Goal: Information Seeking & Learning: Find contact information

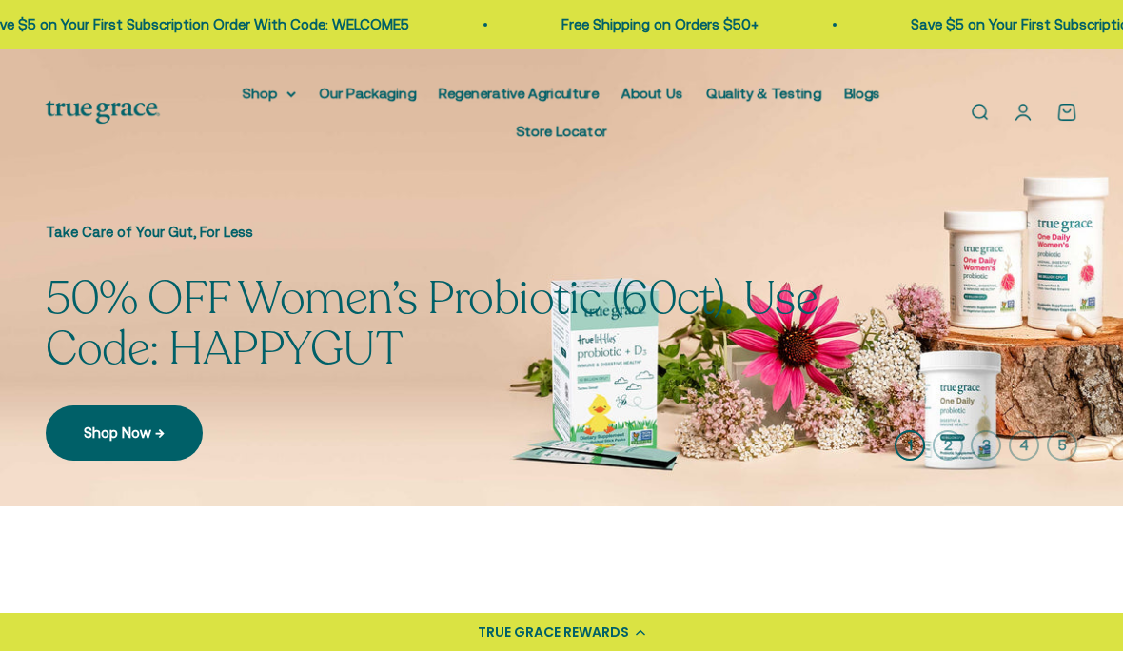
click at [231, 92] on nav "Shop Multivitamins Women's Multivitamin Women's 40+ Multivitamin Men's Multivit…" at bounding box center [562, 112] width 722 height 61
click at [276, 103] on summary "Shop" at bounding box center [269, 93] width 53 height 23
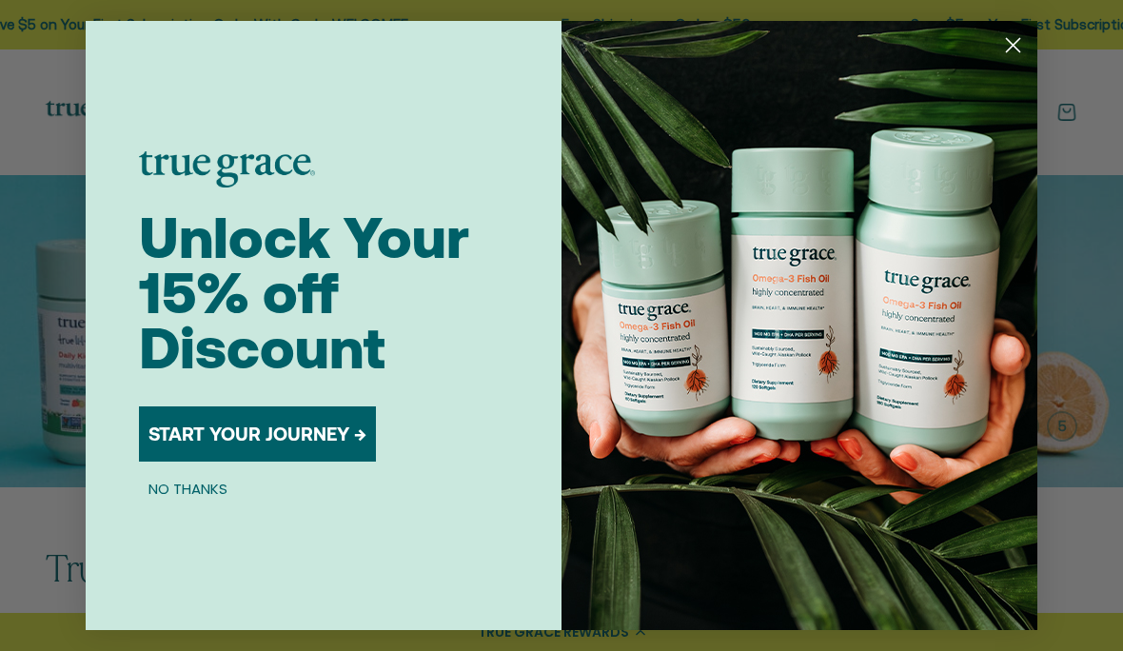
click at [1010, 55] on circle "Close dialog" at bounding box center [1012, 44] width 31 height 31
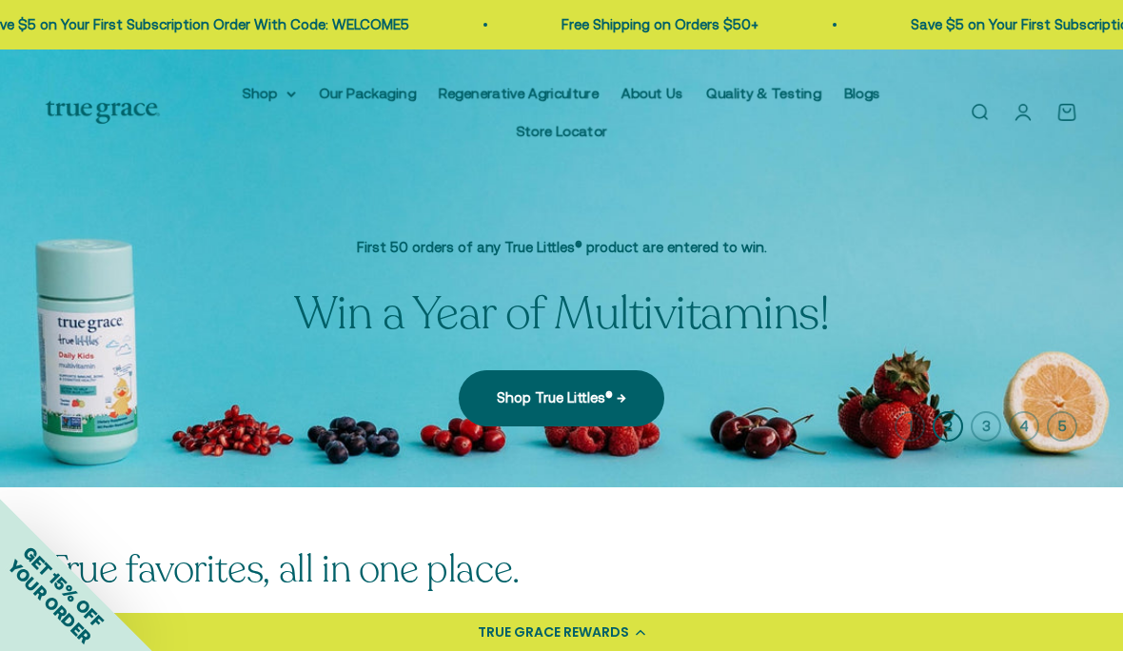
click at [267, 93] on summary "Shop" at bounding box center [269, 93] width 53 height 23
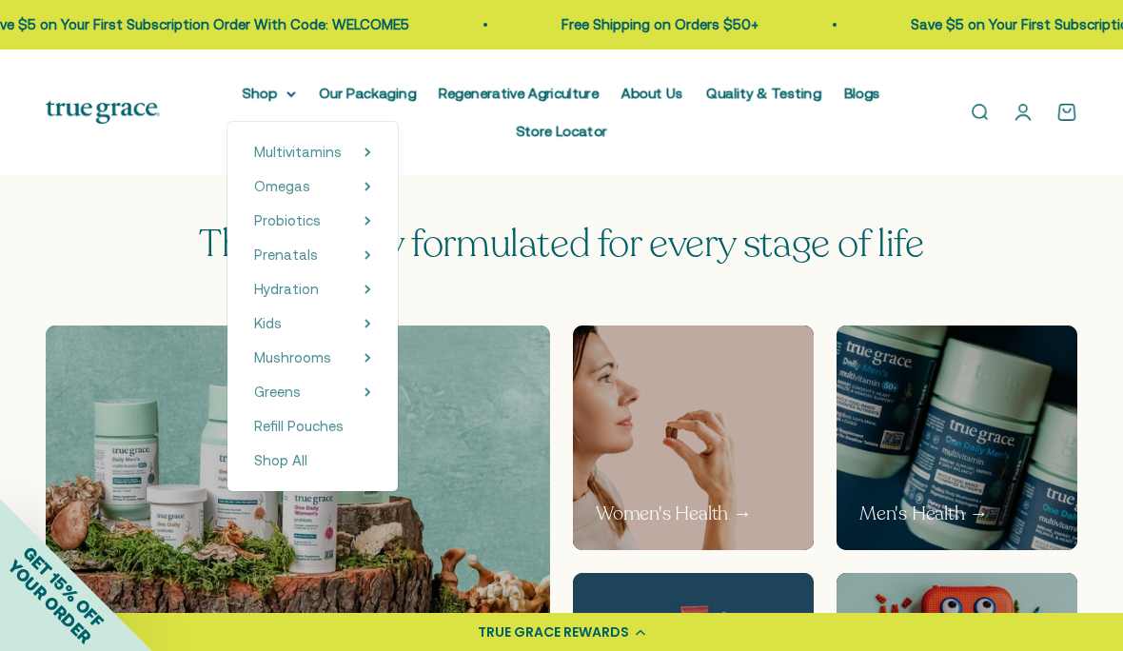
scroll to position [724, 0]
click at [900, 513] on p "Men's Health →" at bounding box center [923, 513] width 128 height 27
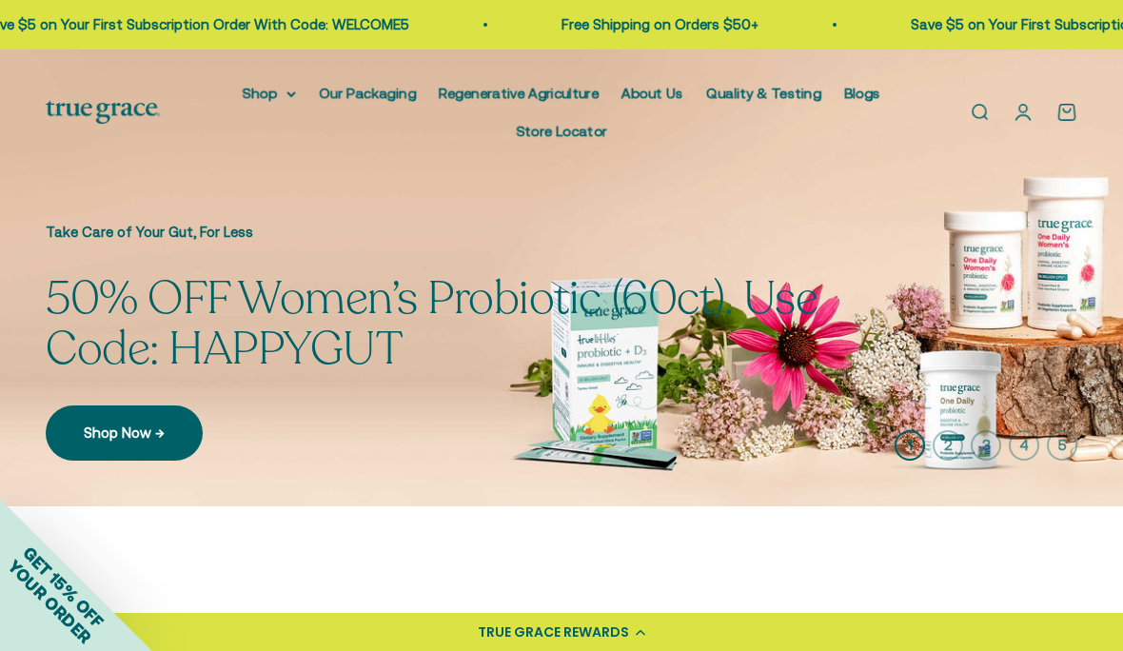
click at [256, 88] on summary "Shop" at bounding box center [269, 93] width 53 height 23
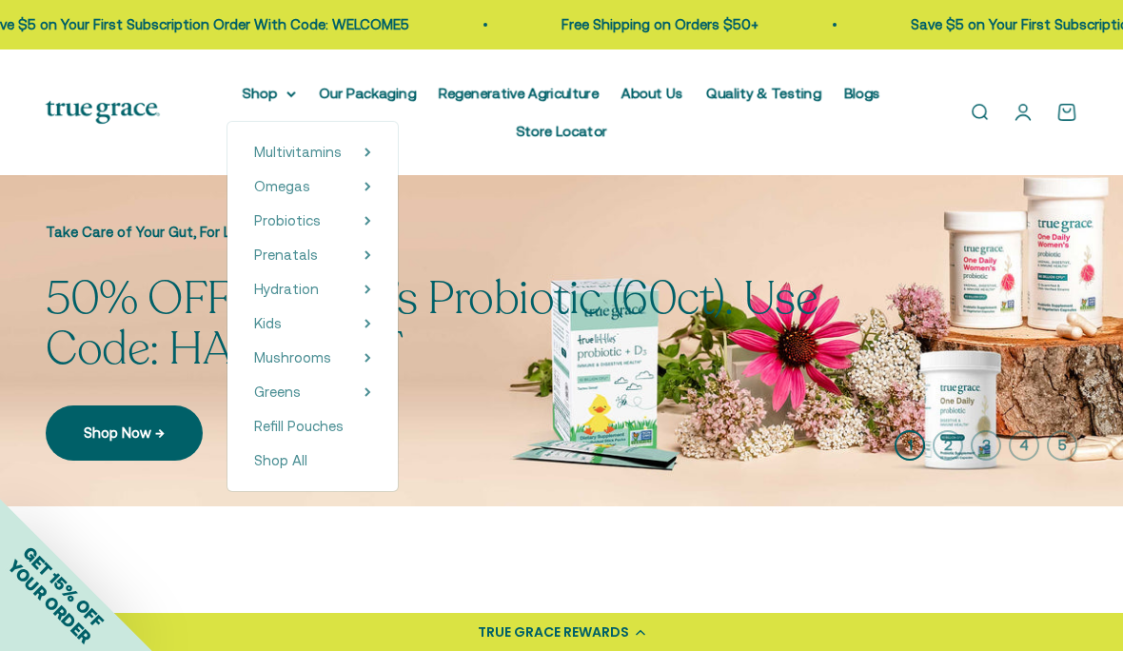
click at [269, 191] on span "Omegas" at bounding box center [282, 186] width 56 height 16
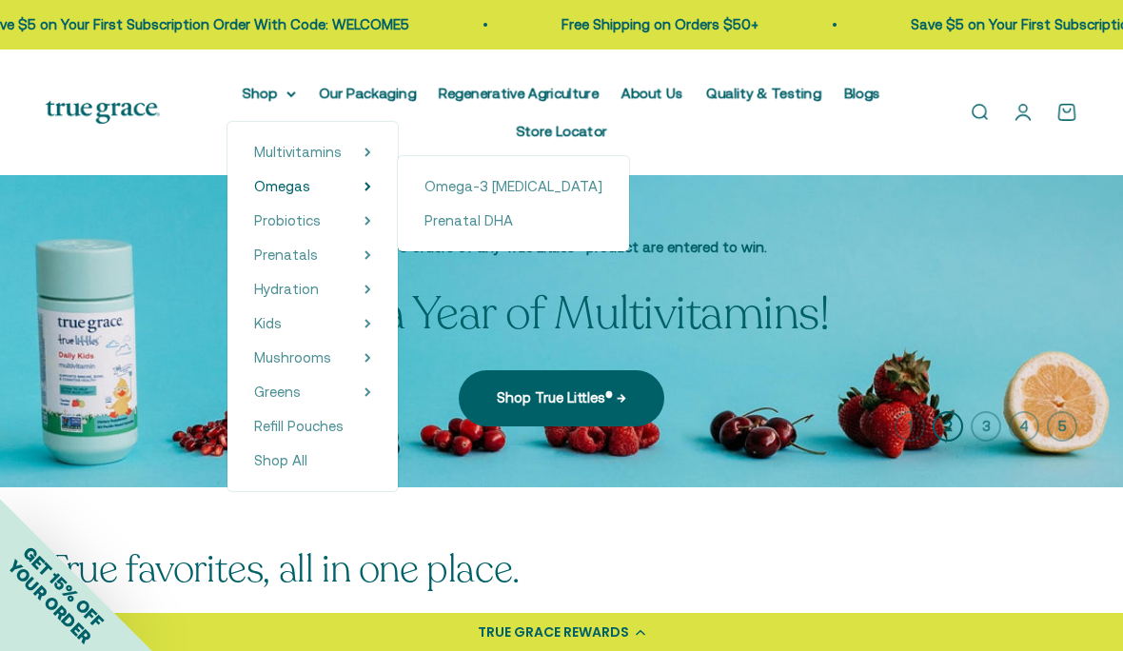
click at [450, 188] on span "Omega-3 [MEDICAL_DATA]" at bounding box center [513, 186] width 178 height 16
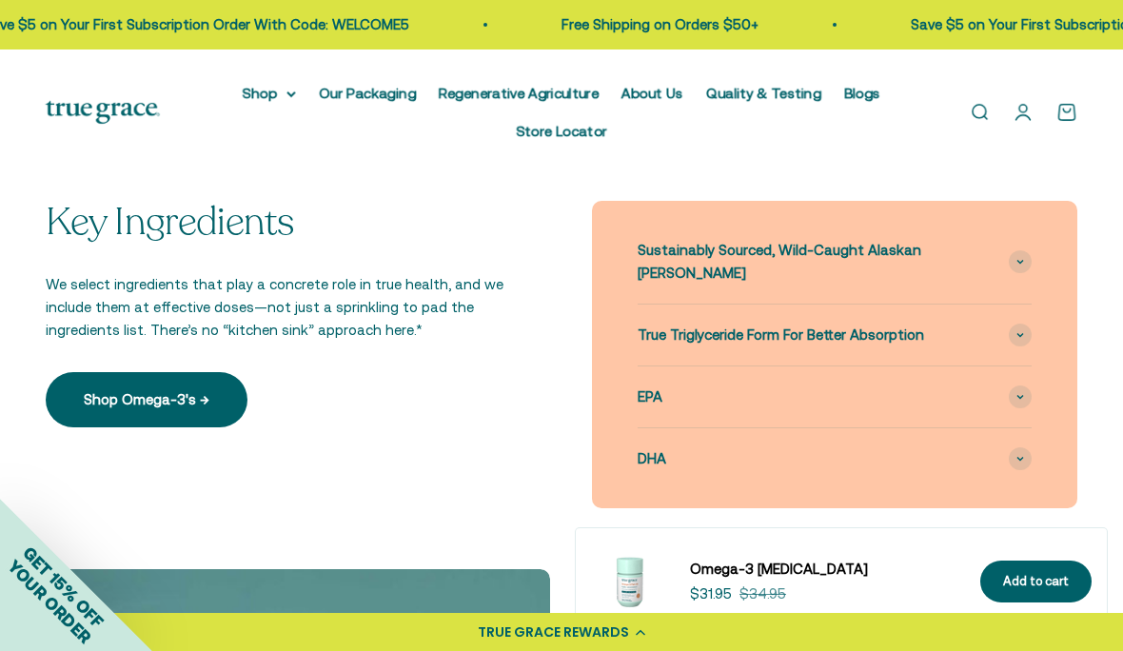
scroll to position [1688, 0]
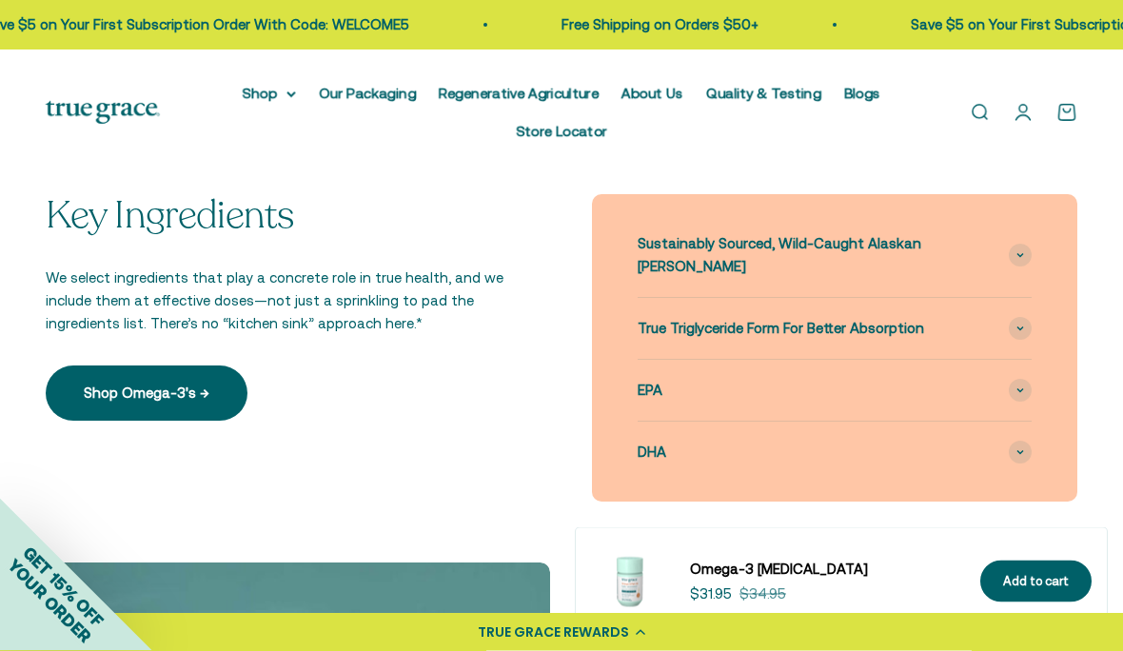
click at [1030, 224] on div "Sustainably Sourced, Wild-Caught Alaskan Pollock" at bounding box center [835, 256] width 394 height 84
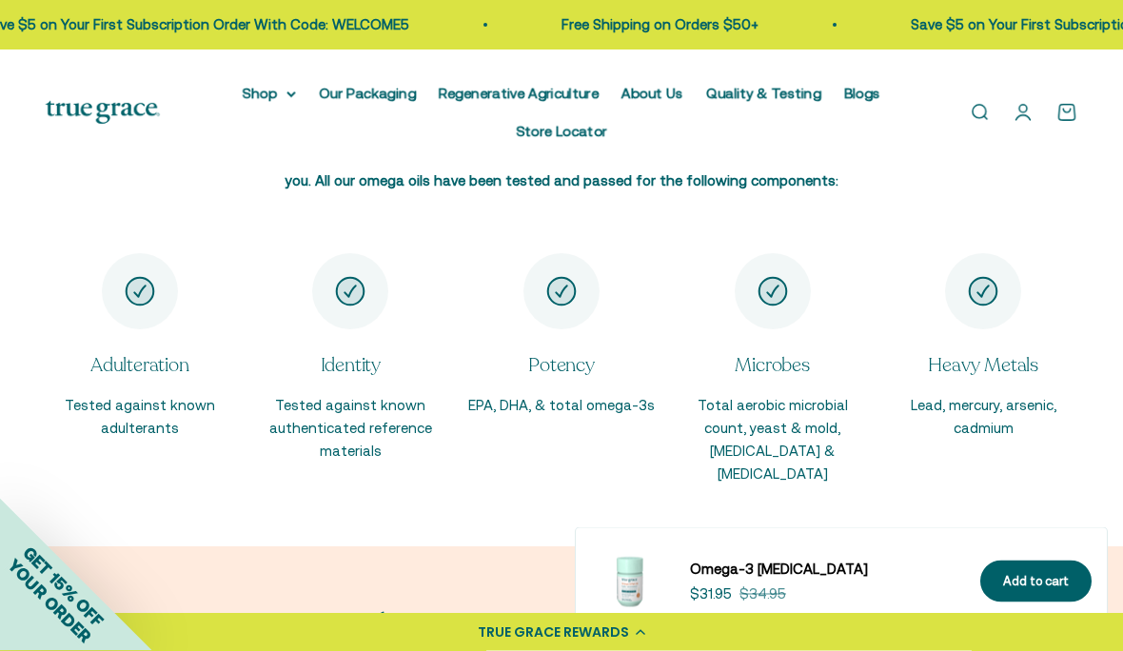
scroll to position [3130, 0]
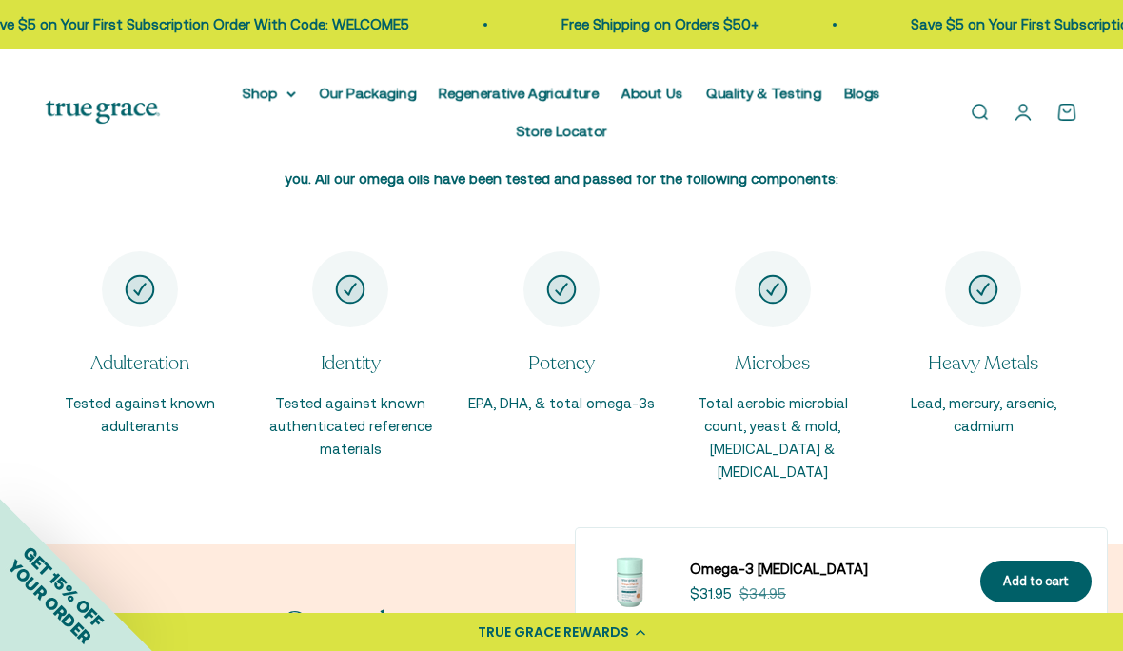
click at [1004, 392] on p "Lead, mercury, arsenic, cadmium" at bounding box center [983, 415] width 188 height 46
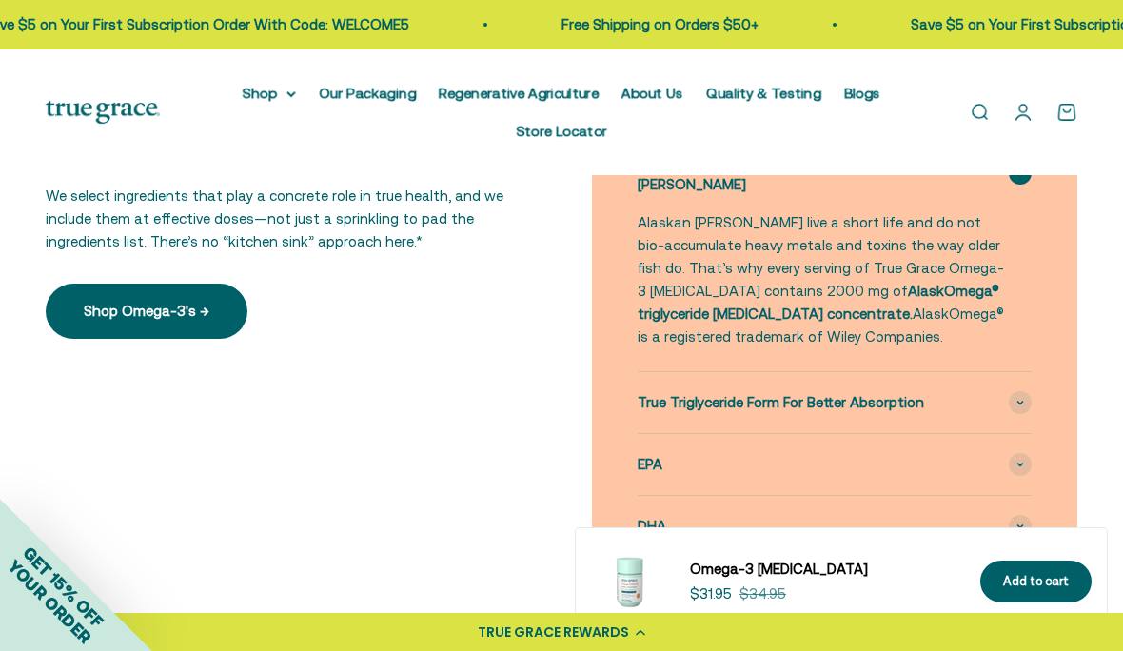
scroll to position [1770, 0]
click at [1029, 392] on span at bounding box center [1020, 403] width 23 height 23
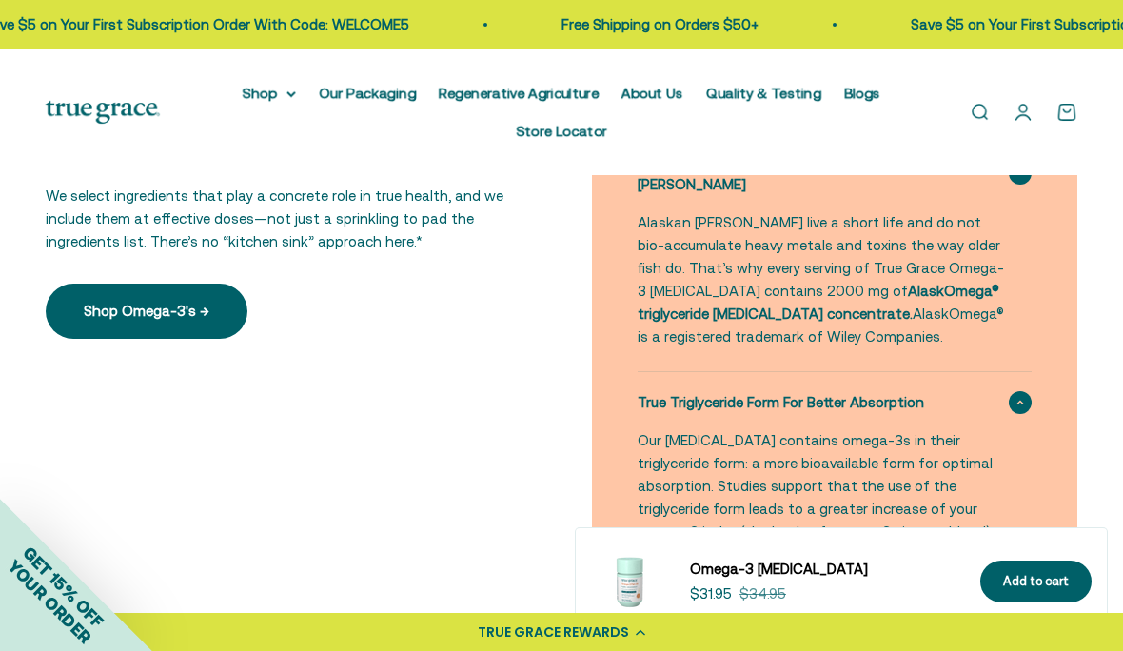
click at [1030, 609] on span at bounding box center [1020, 620] width 23 height 23
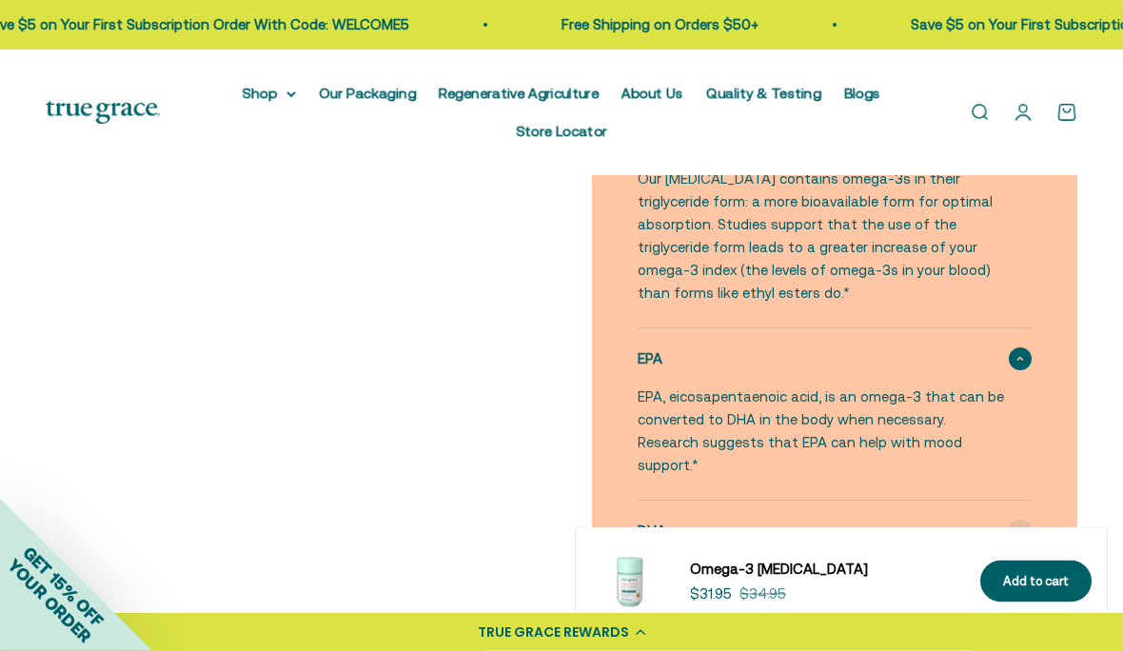
scroll to position [2032, 0]
click at [1026, 500] on div "DHA" at bounding box center [835, 530] width 394 height 61
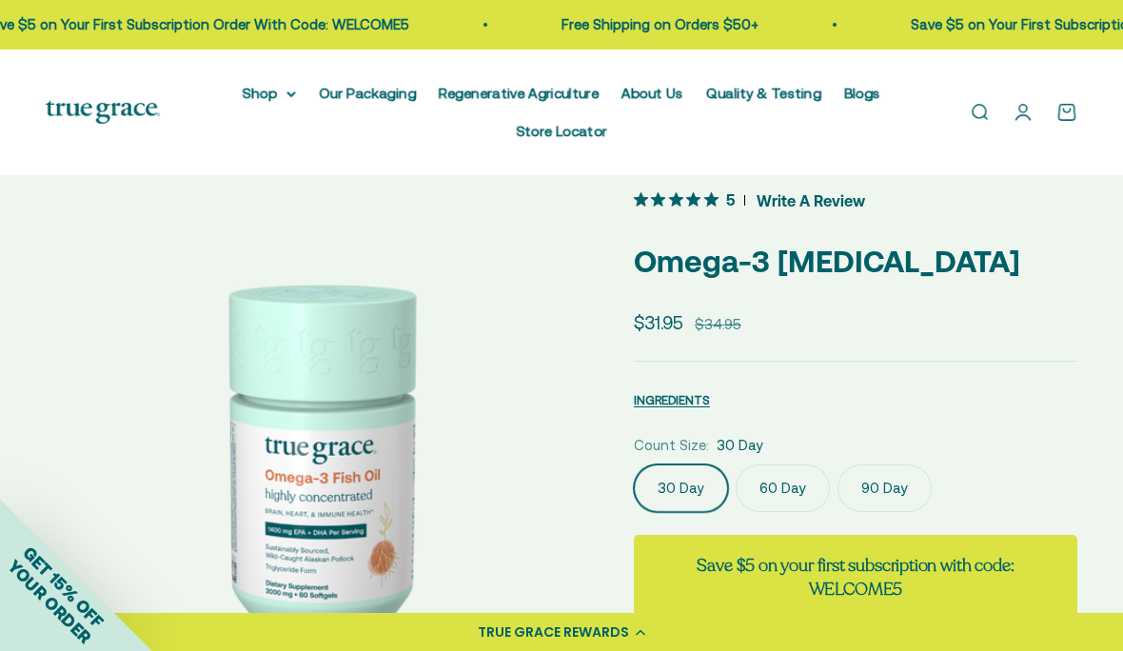
scroll to position [0, 0]
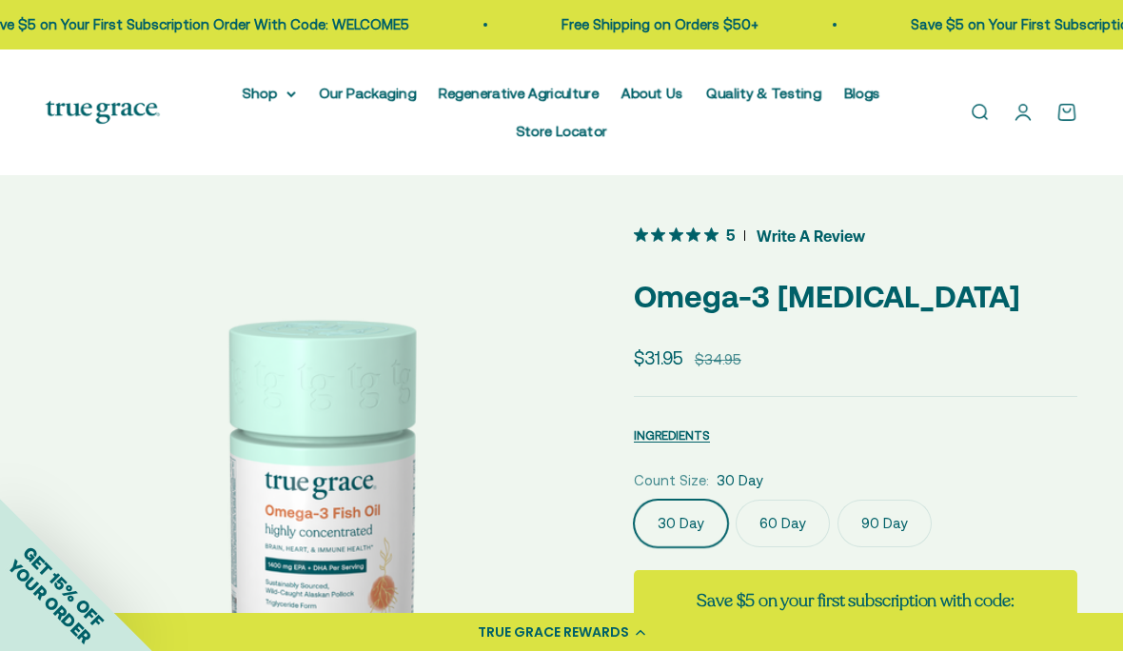
click at [762, 96] on link "Quality & Testing" at bounding box center [763, 93] width 115 height 16
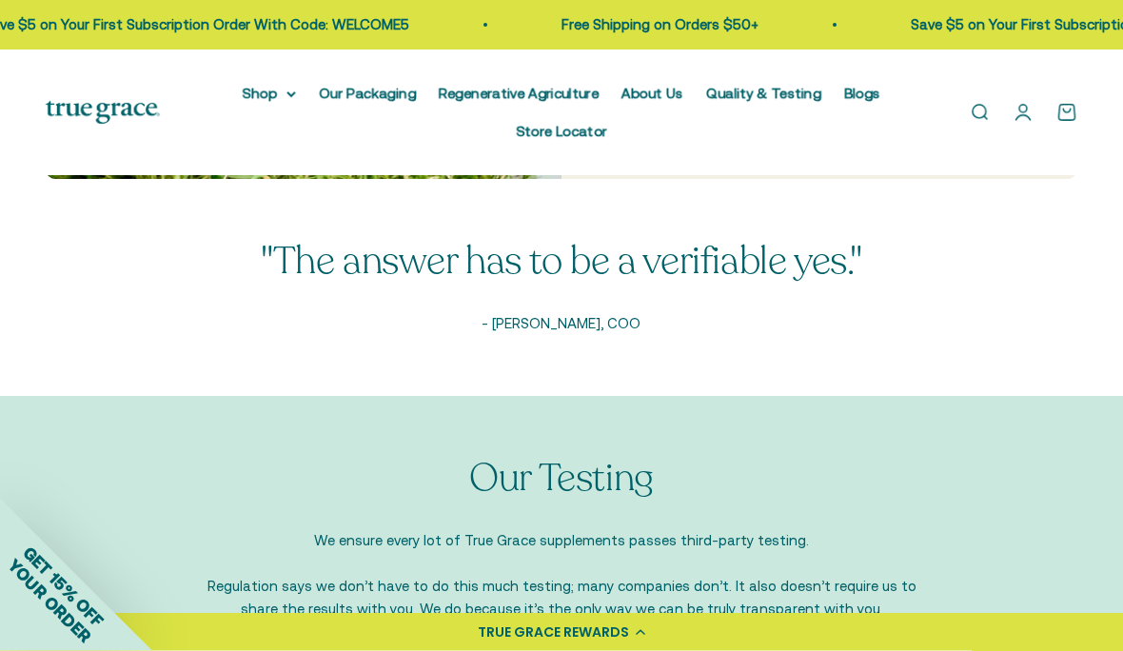
scroll to position [1016, 0]
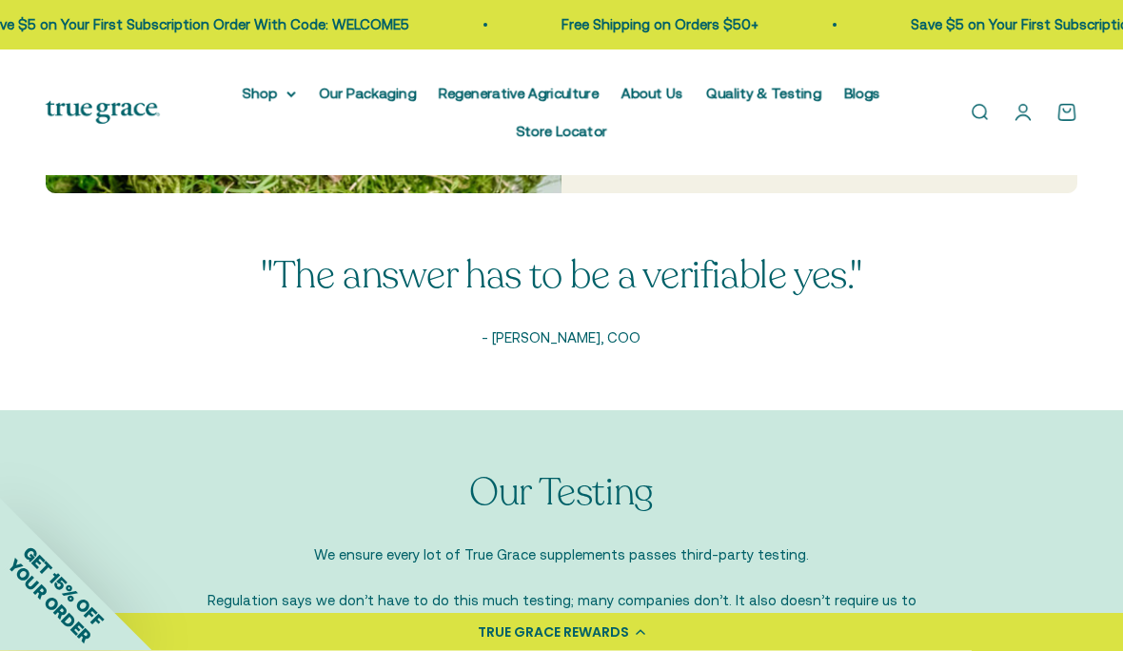
click at [982, 120] on link "Open search" at bounding box center [979, 112] width 21 height 21
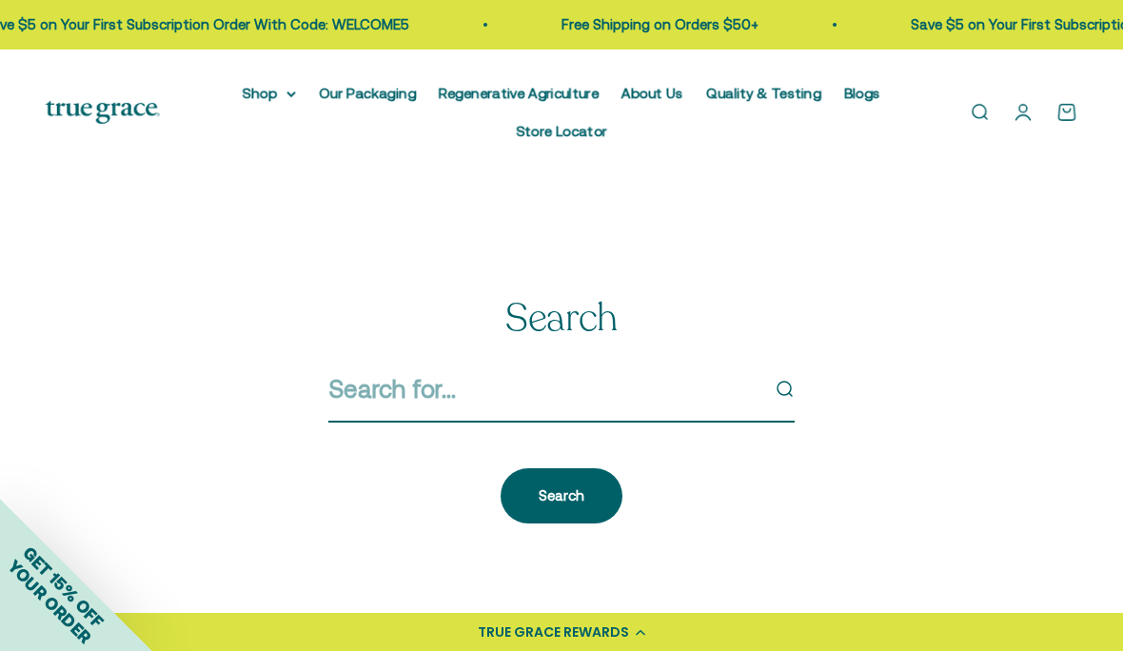
click at [523, 399] on input "Search" at bounding box center [543, 389] width 430 height 40
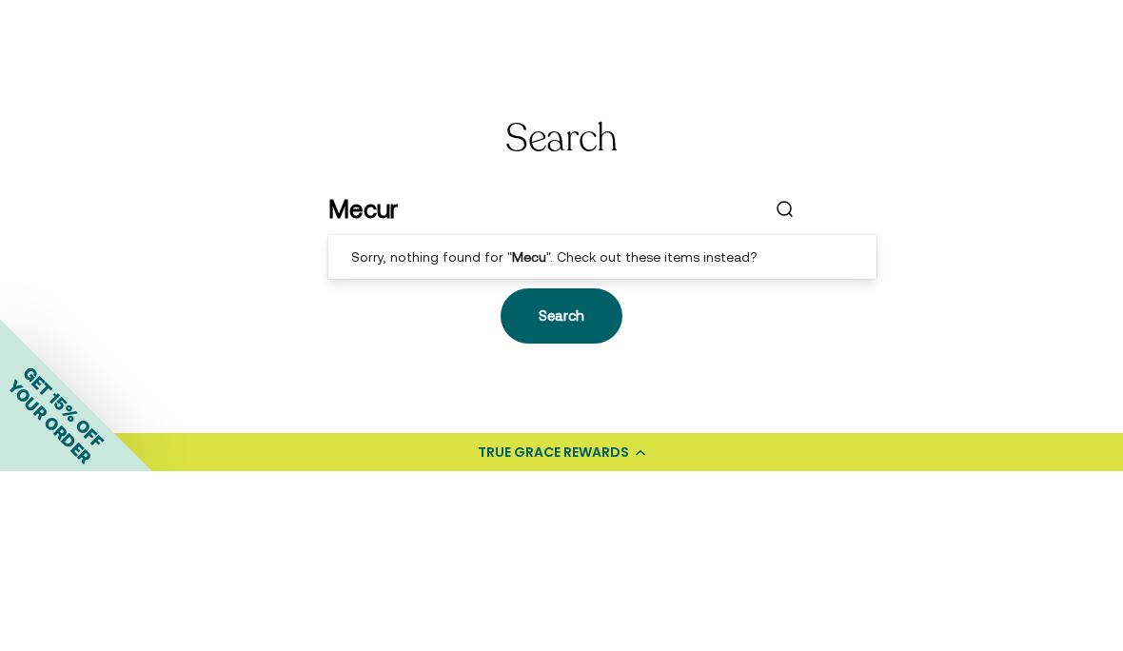
type input "Mecury"
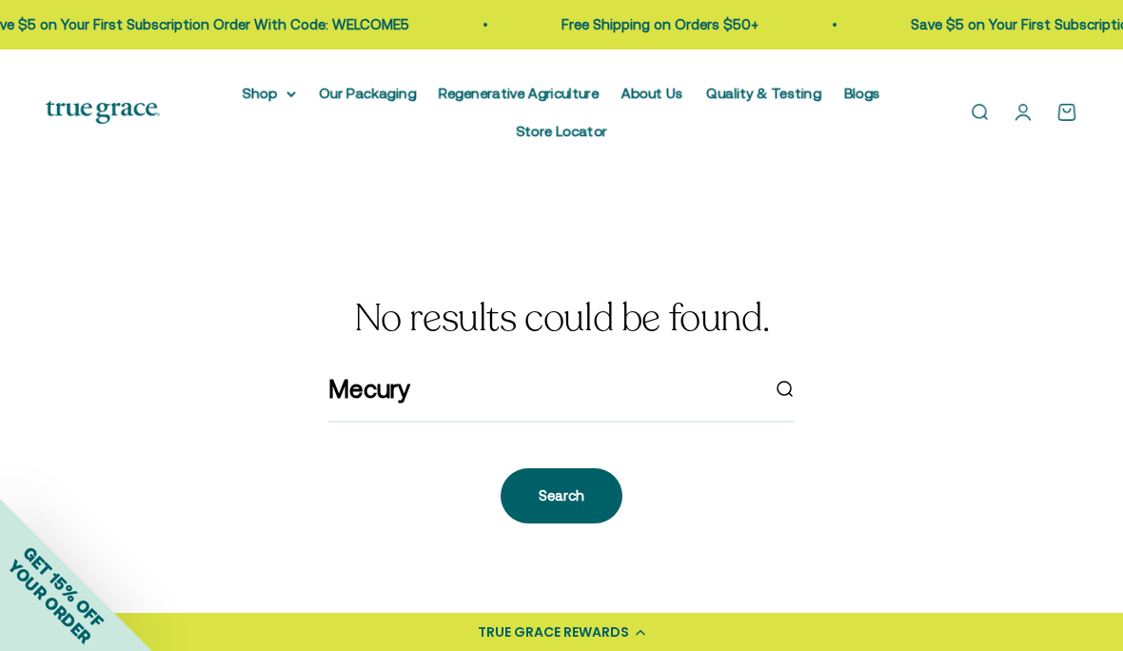
click at [765, 88] on link "Quality & Testing" at bounding box center [763, 93] width 115 height 16
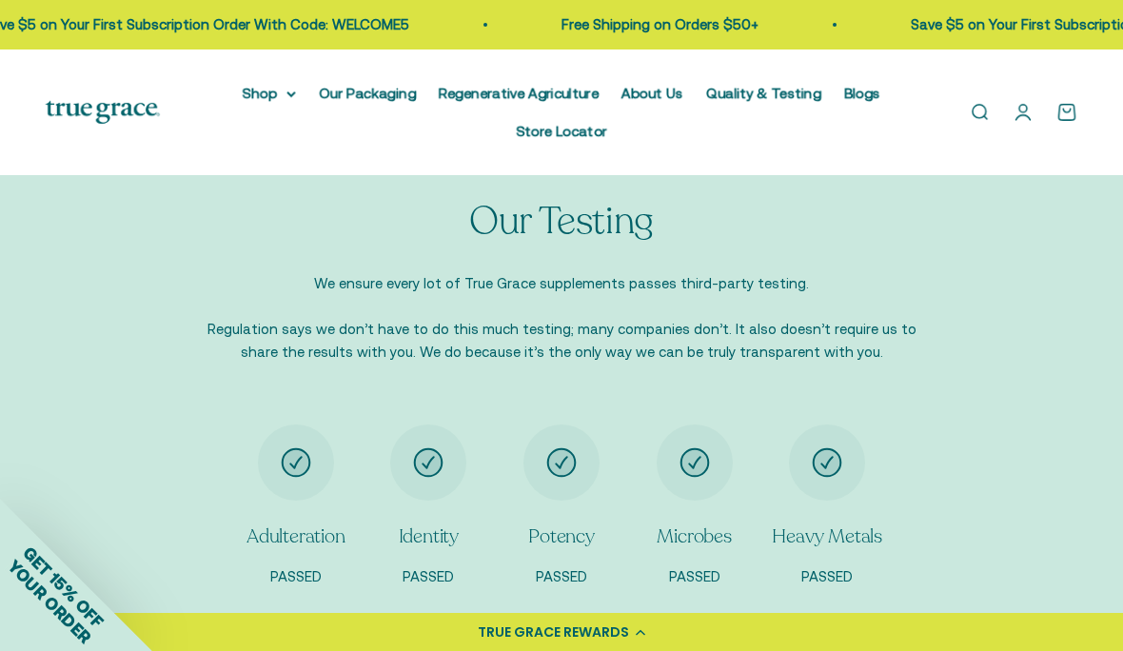
scroll to position [1289, 0]
click at [824, 466] on icon "Item 5 of 5" at bounding box center [828, 462] width 28 height 28
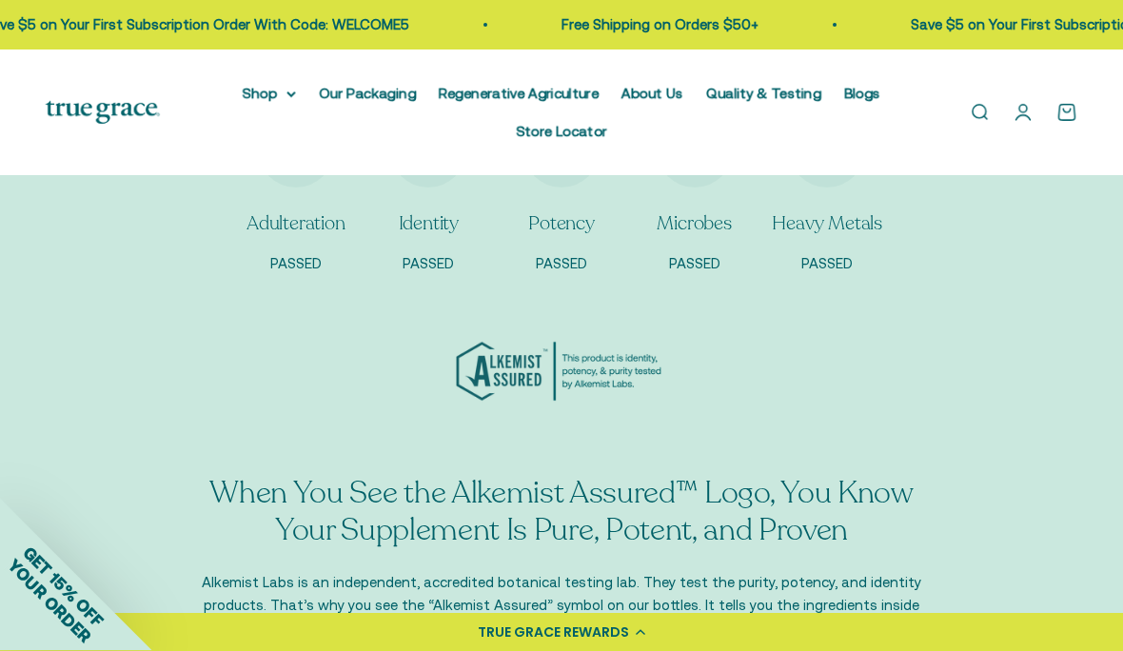
scroll to position [1579, 0]
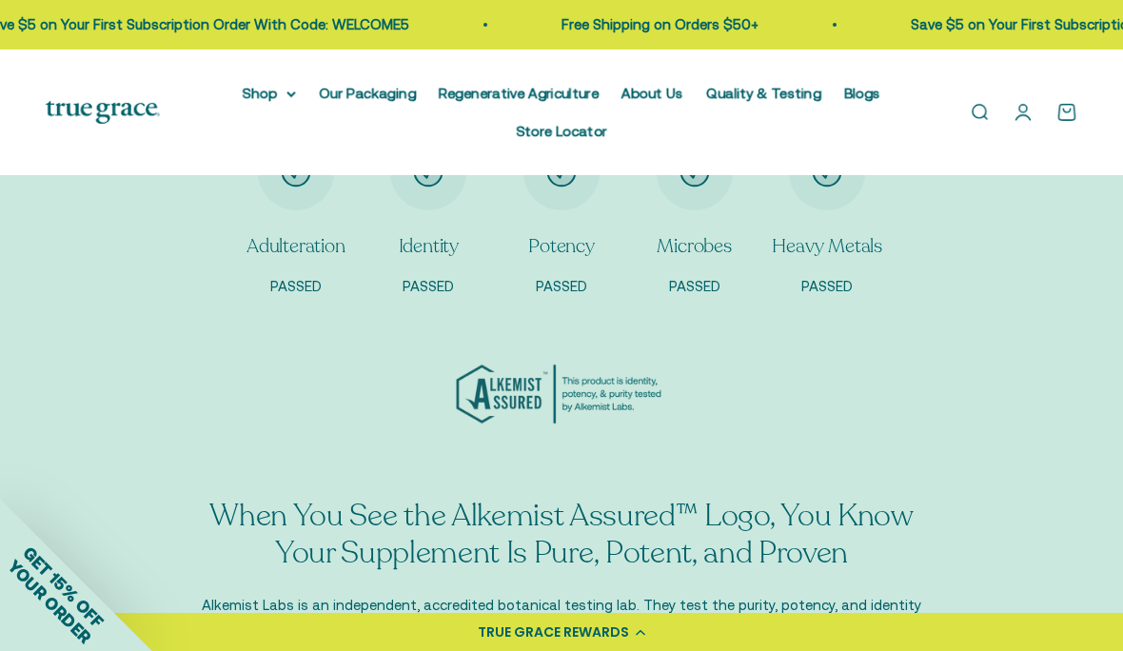
click at [286, 91] on icon at bounding box center [291, 94] width 10 height 7
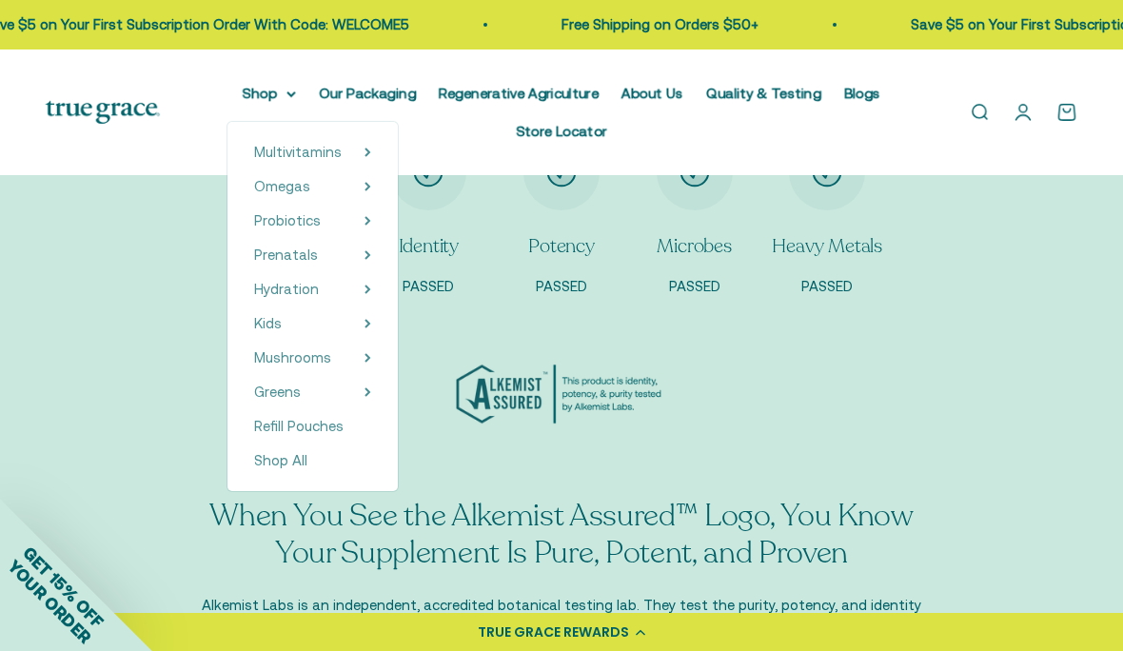
click at [364, 187] on icon at bounding box center [367, 187] width 7 height 10
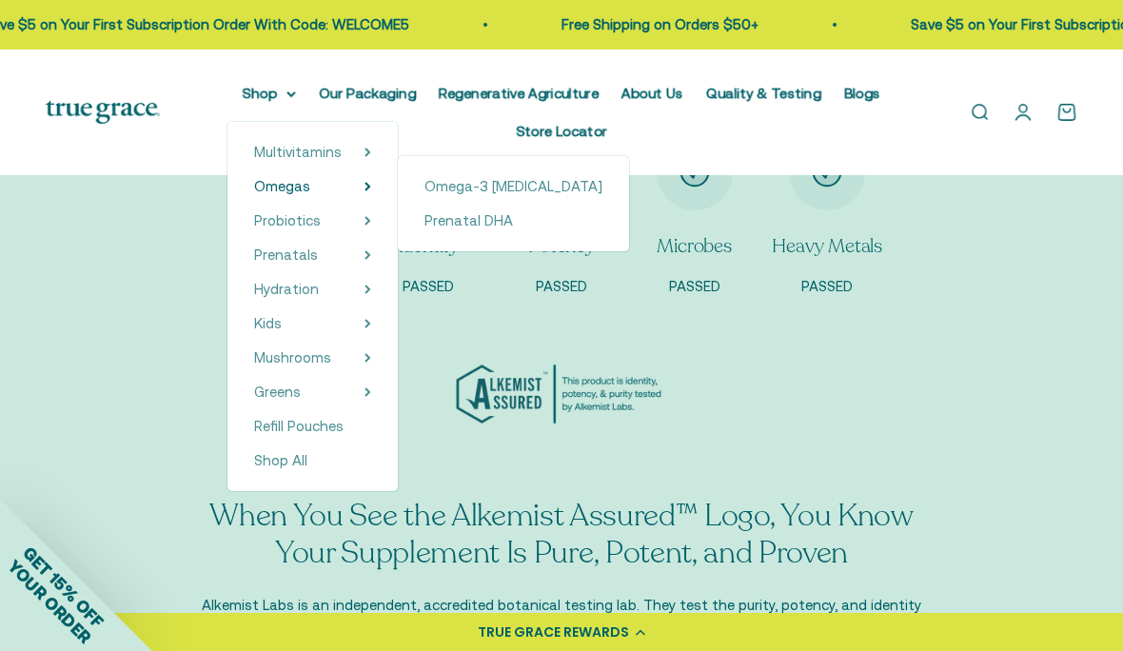
click at [448, 186] on span "Omega-3 [MEDICAL_DATA]" at bounding box center [513, 186] width 178 height 16
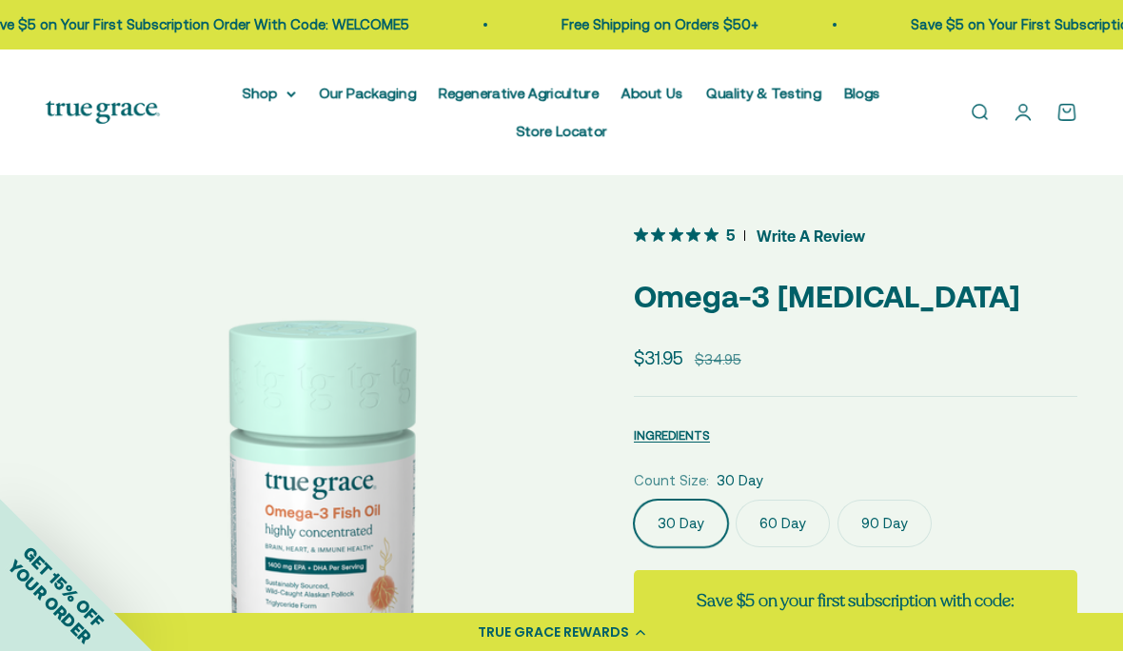
click at [664, 423] on button "INGREDIENTS" at bounding box center [672, 434] width 76 height 23
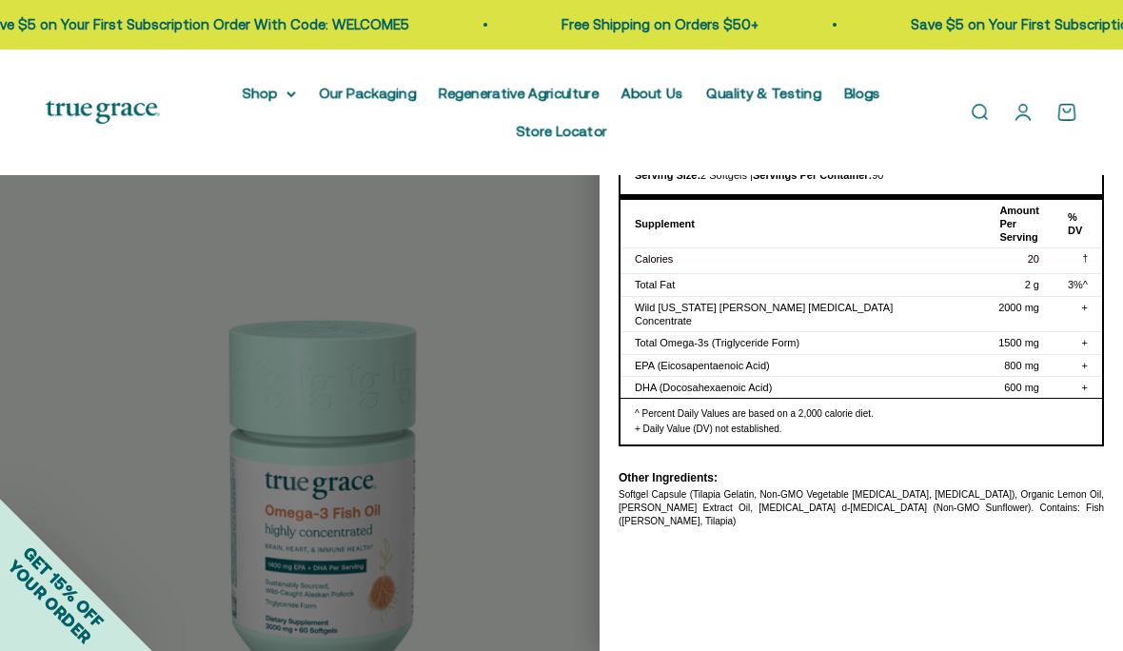
click at [529, 413] on div at bounding box center [561, 325] width 1123 height 651
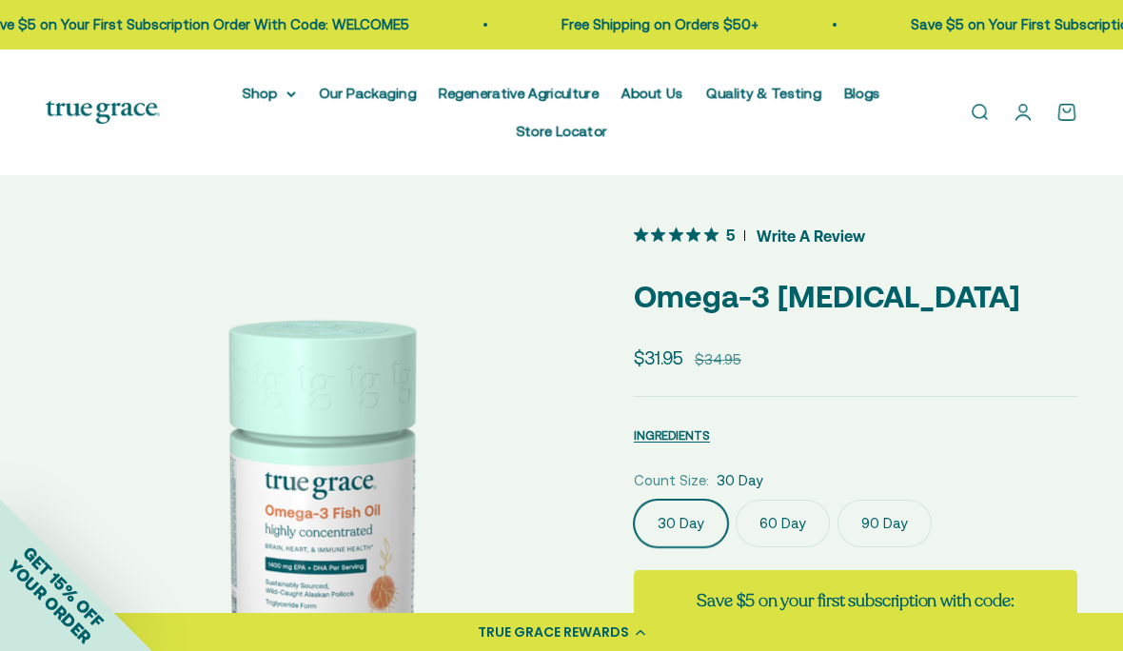
click at [666, 433] on span "INGREDIENTS" at bounding box center [672, 435] width 76 height 14
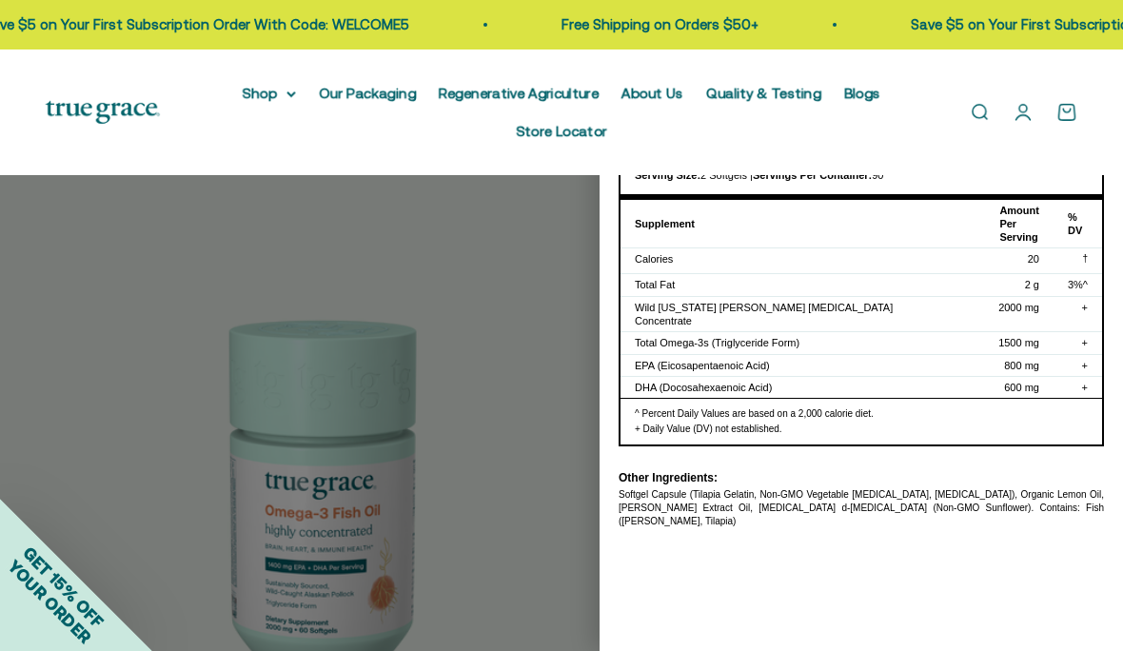
click at [506, 356] on div at bounding box center [561, 325] width 1123 height 651
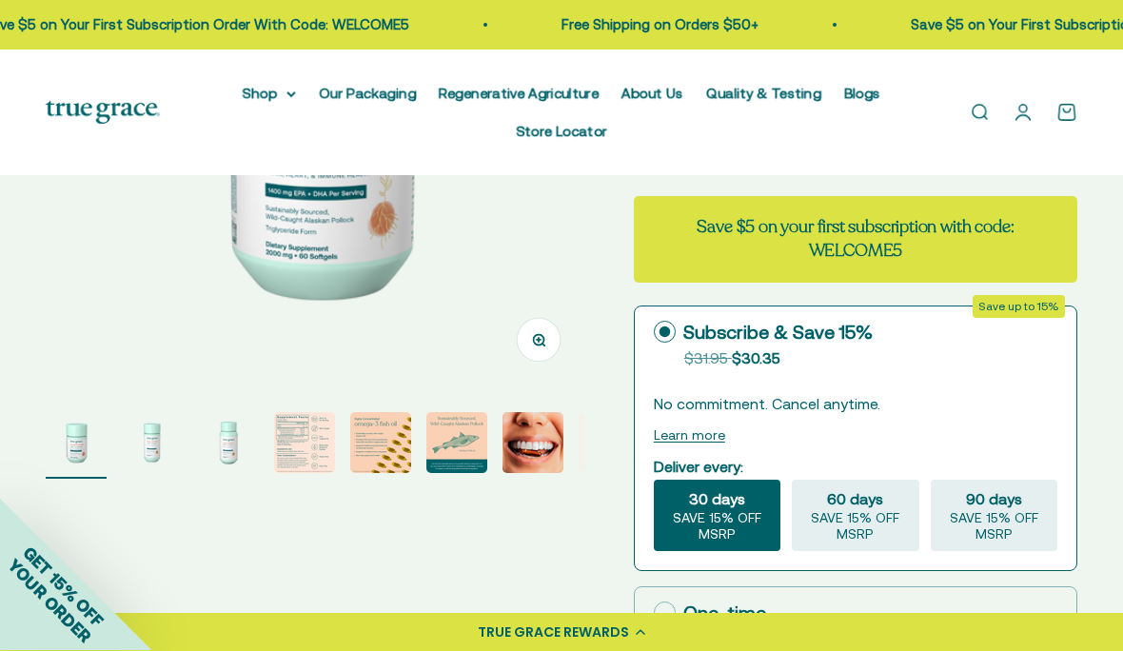
scroll to position [375, 0]
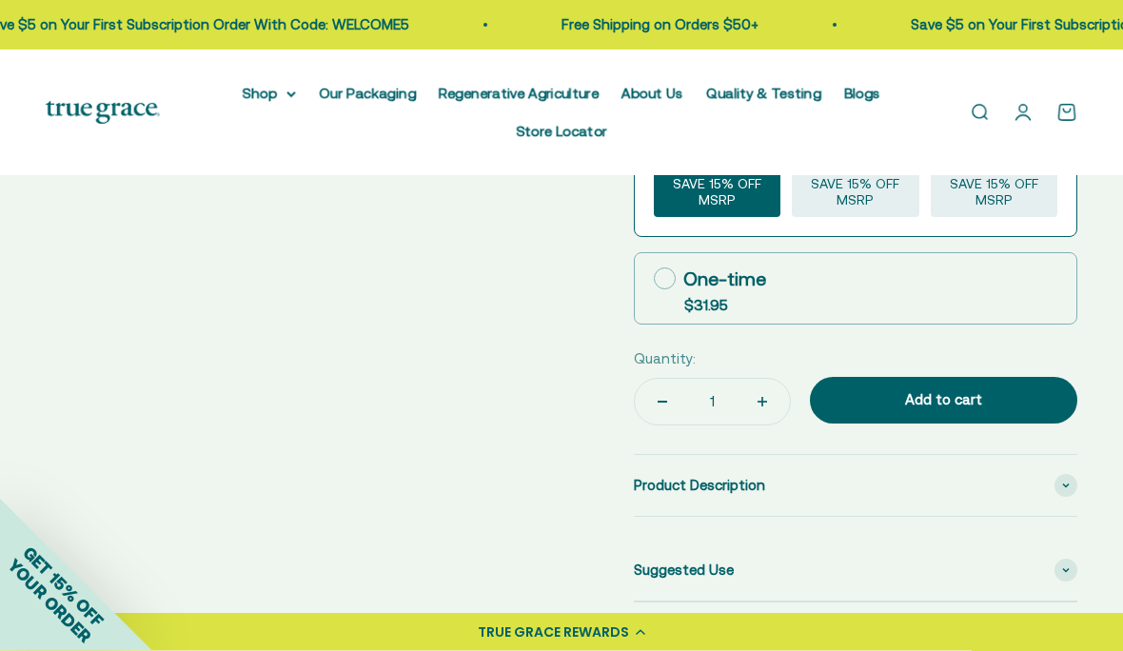
click at [1062, 483] on icon at bounding box center [1066, 486] width 8 height 6
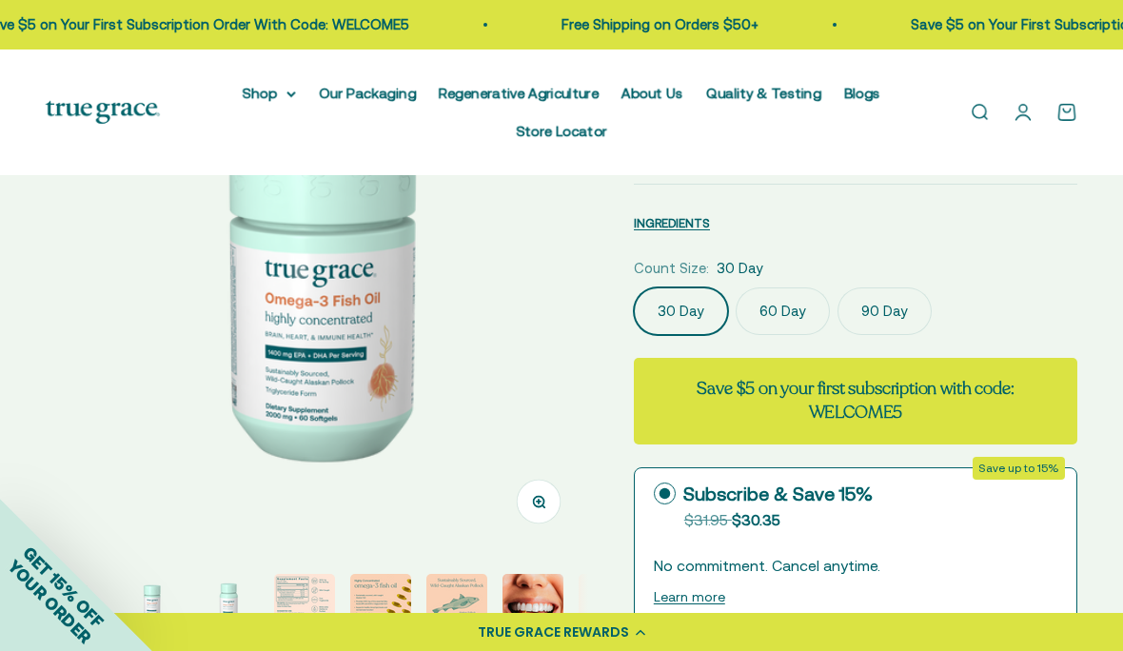
scroll to position [209, 0]
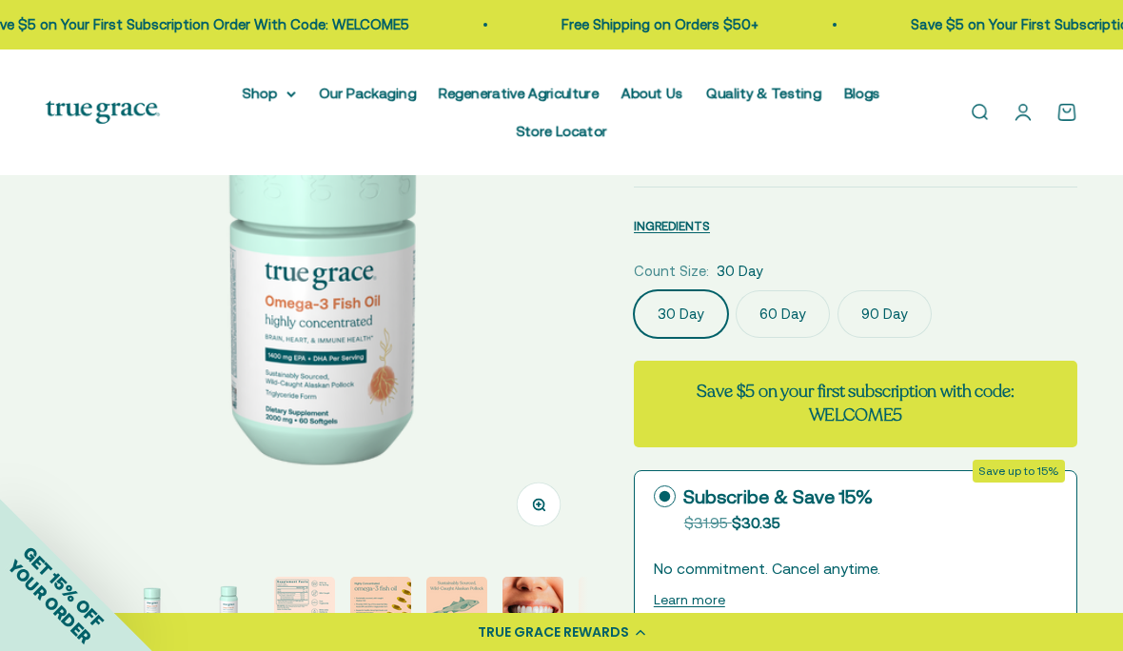
click at [748, 87] on link "Quality & Testing" at bounding box center [763, 93] width 115 height 16
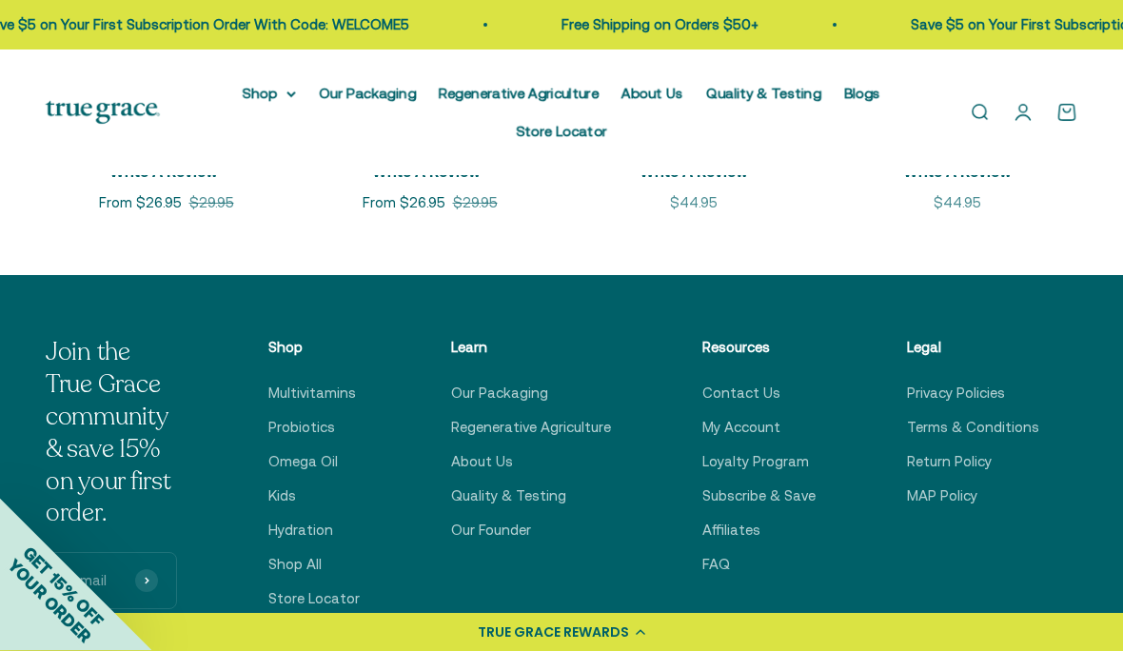
scroll to position [2609, 0]
click at [731, 392] on link "Contact Us" at bounding box center [741, 393] width 78 height 23
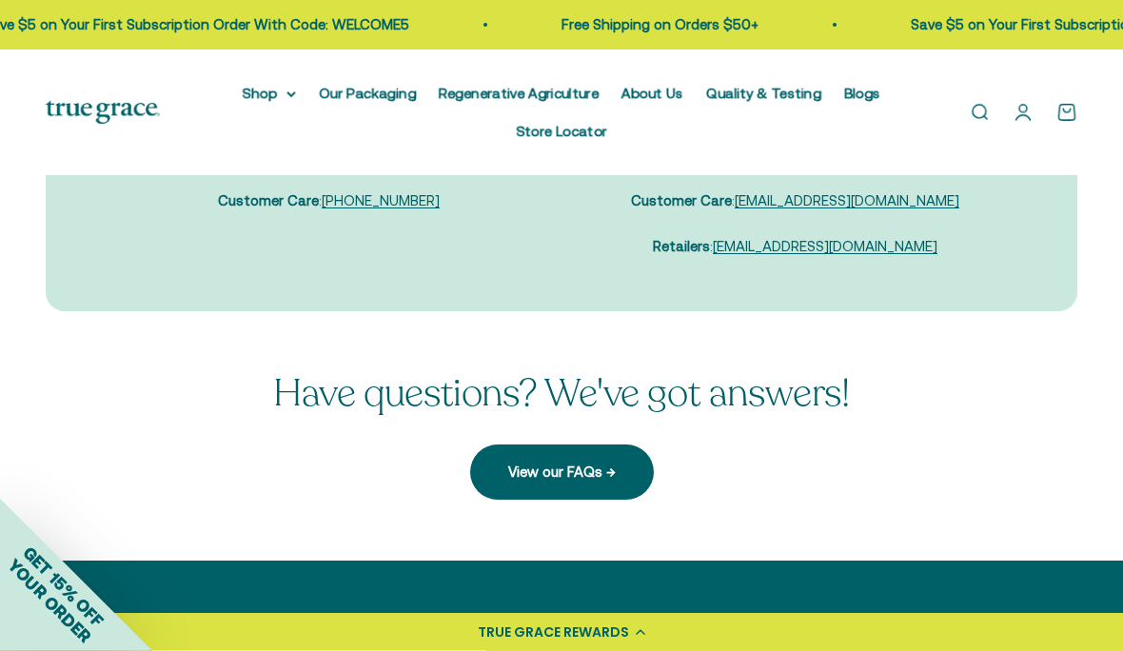
scroll to position [383, 0]
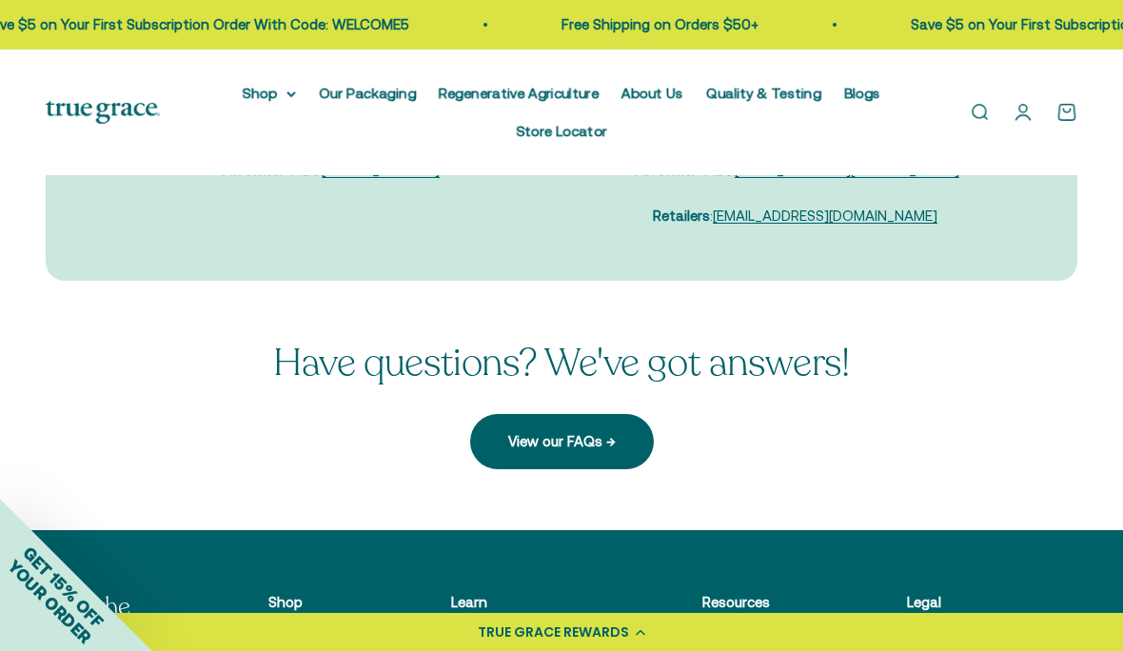
click at [539, 442] on link "View our FAQs →" at bounding box center [562, 441] width 184 height 55
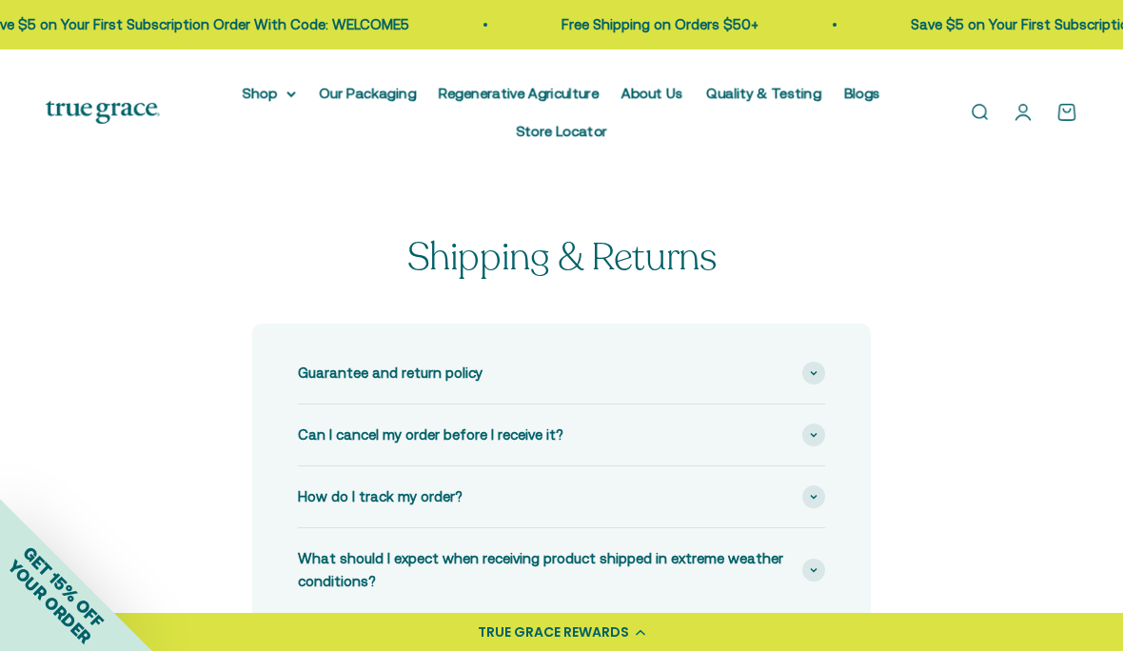
click at [82, 118] on img at bounding box center [103, 113] width 114 height 24
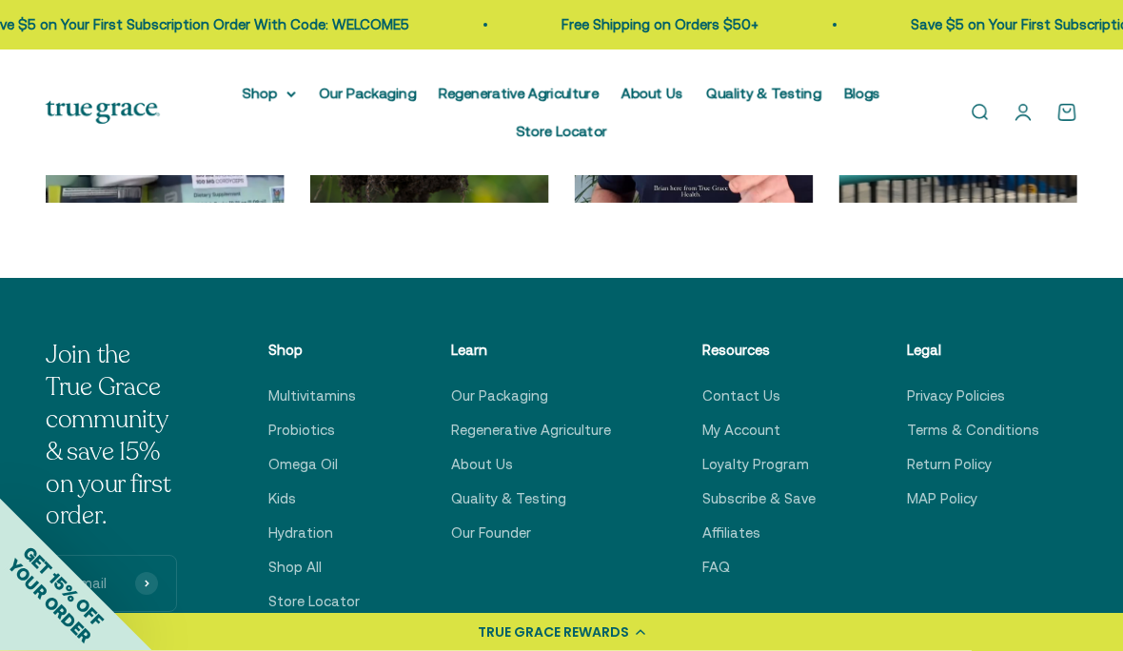
scroll to position [5567, 0]
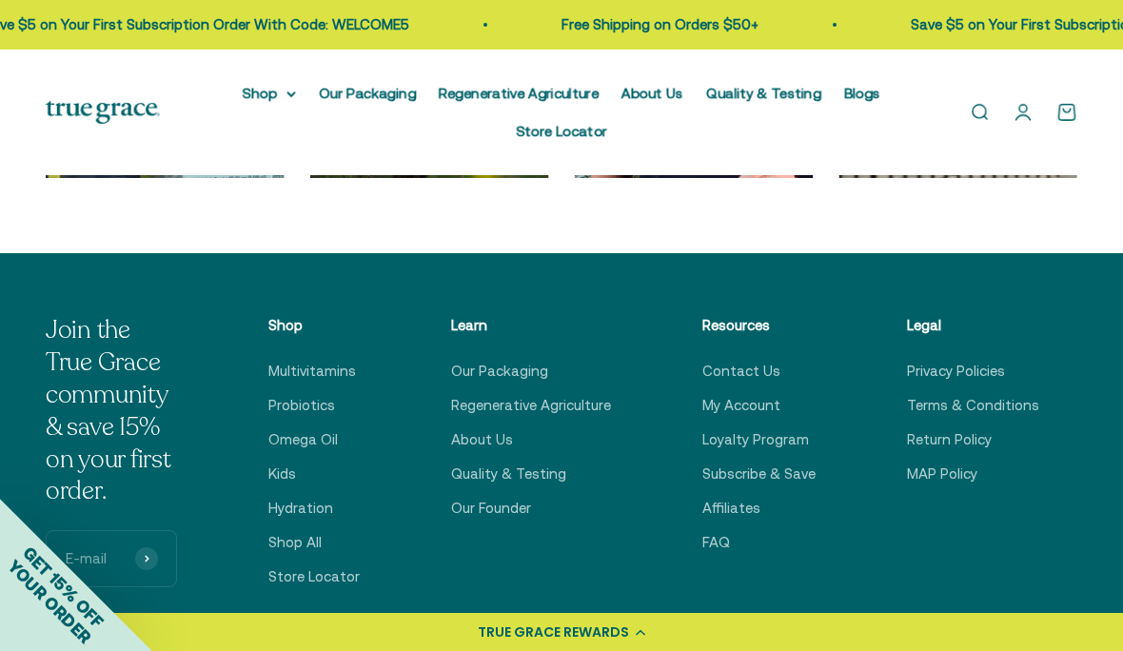
click at [727, 360] on link "Contact Us" at bounding box center [741, 371] width 78 height 23
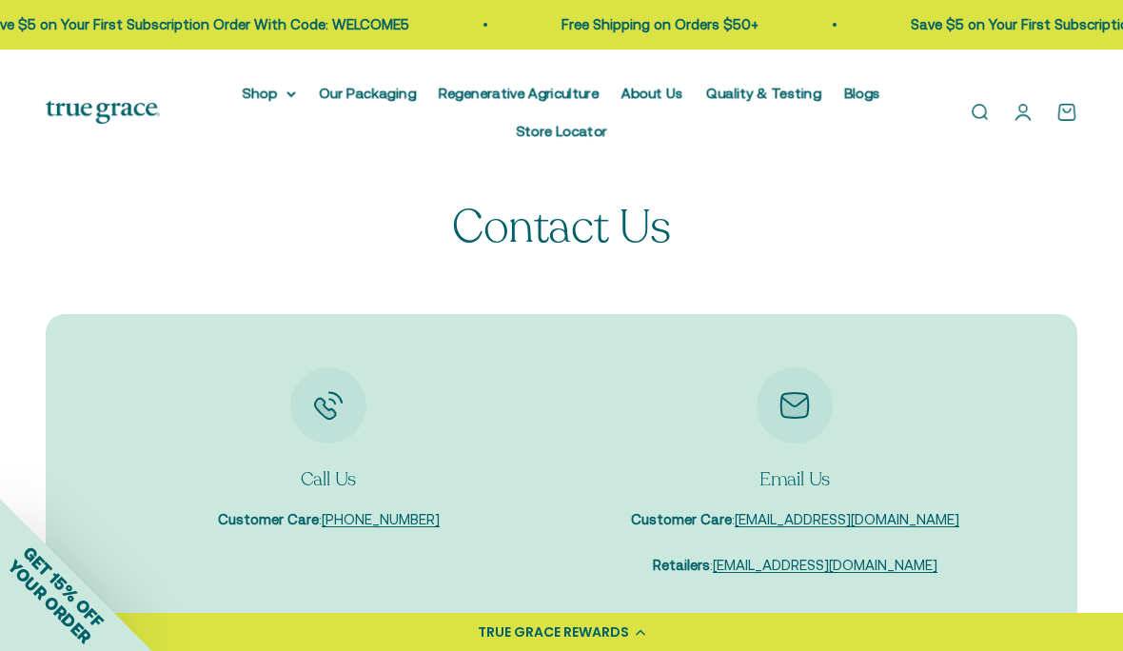
scroll to position [39, 0]
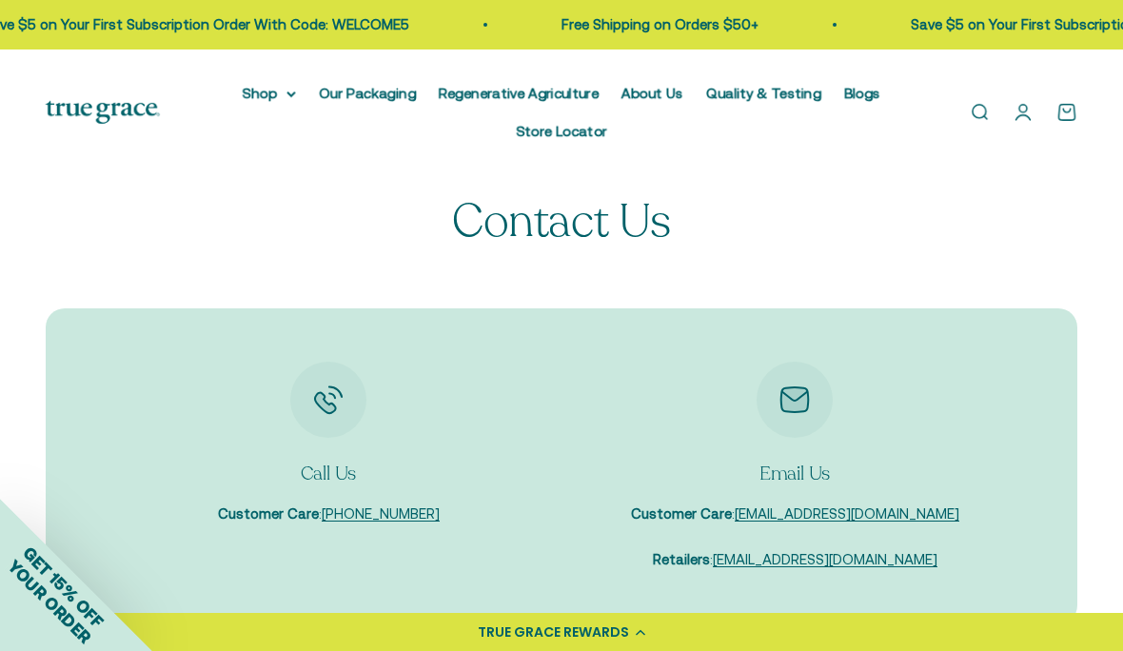
click at [816, 518] on link "[EMAIL_ADDRESS][DOMAIN_NAME]" at bounding box center [847, 513] width 225 height 16
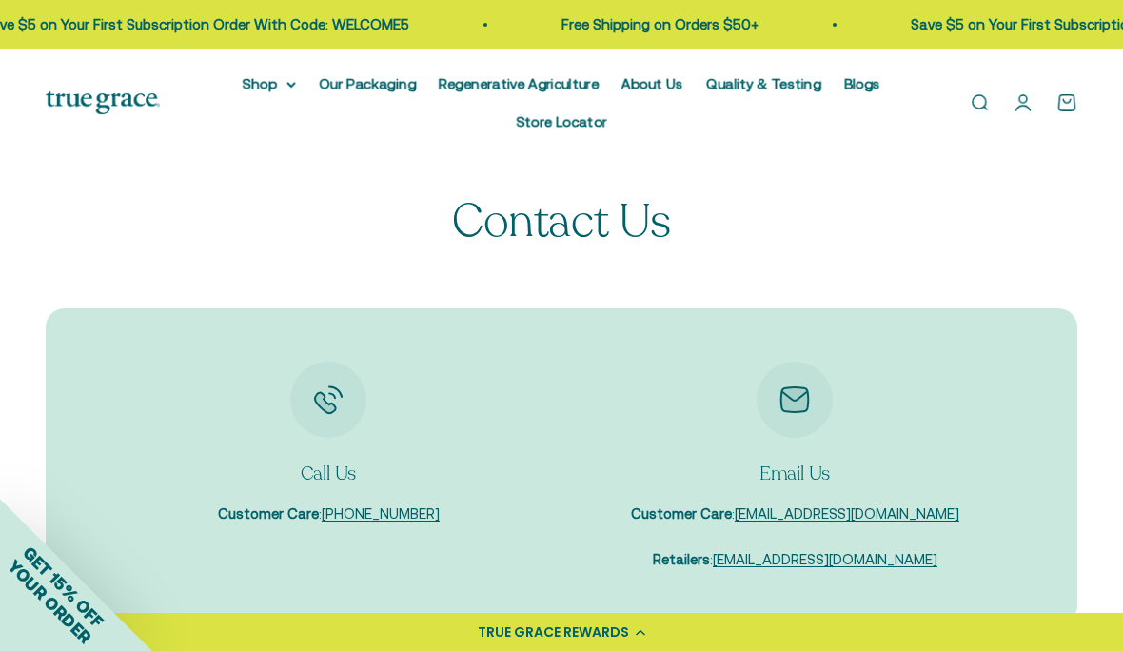
scroll to position [0, 0]
